Goal: Communication & Community: Answer question/provide support

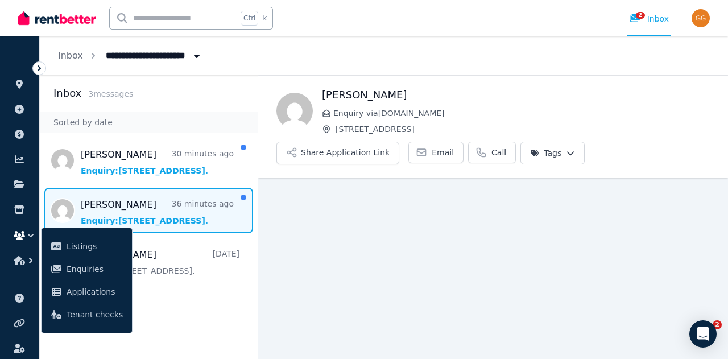
click at [188, 213] on span "Message list" at bounding box center [149, 211] width 218 height 46
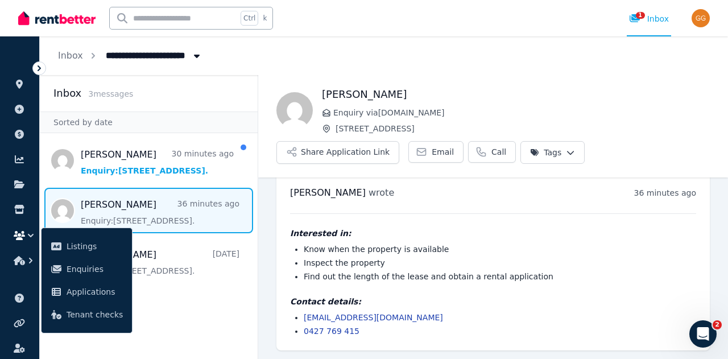
click at [455, 250] on li "Know when the property is available" at bounding box center [500, 249] width 393 height 11
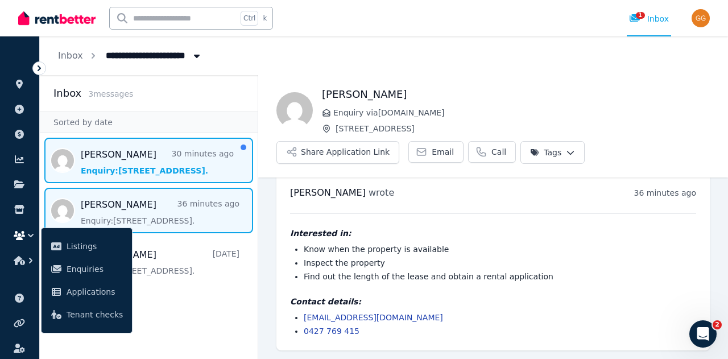
click at [162, 176] on span "Message list" at bounding box center [149, 161] width 218 height 46
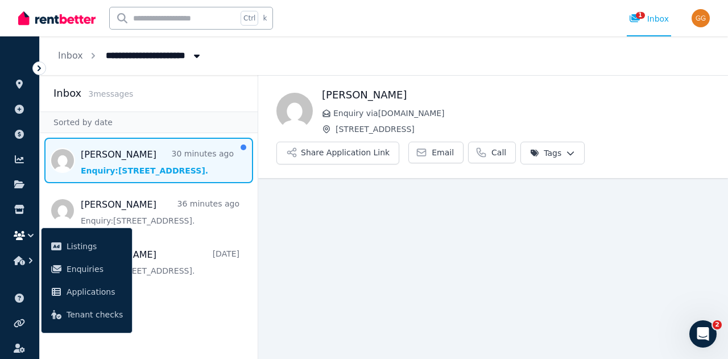
scroll to position [8, 0]
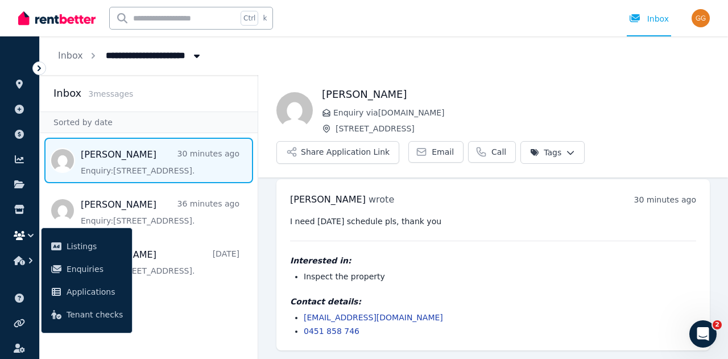
click at [527, 81] on div "[PERSON_NAME] Enquiry via [DOMAIN_NAME] [STREET_ADDRESS] Share Application Link…" at bounding box center [493, 126] width 470 height 102
